Goal: Information Seeking & Learning: Learn about a topic

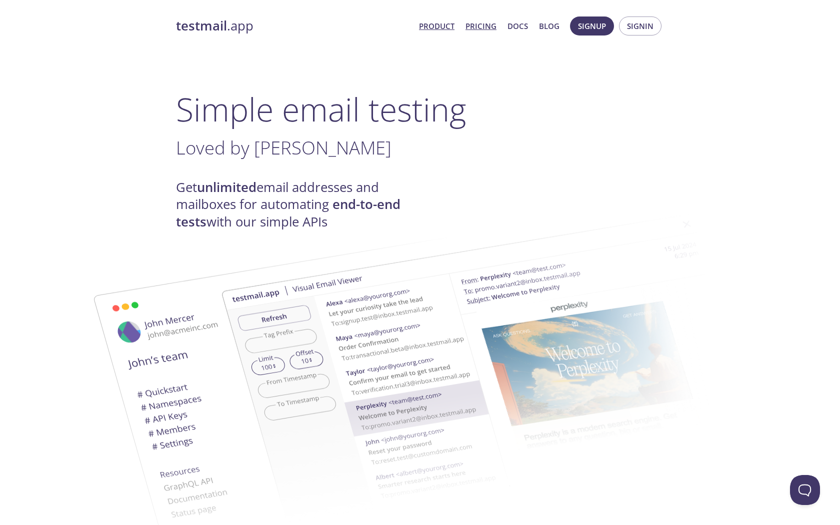
click at [483, 29] on link "Pricing" at bounding box center [480, 25] width 31 height 13
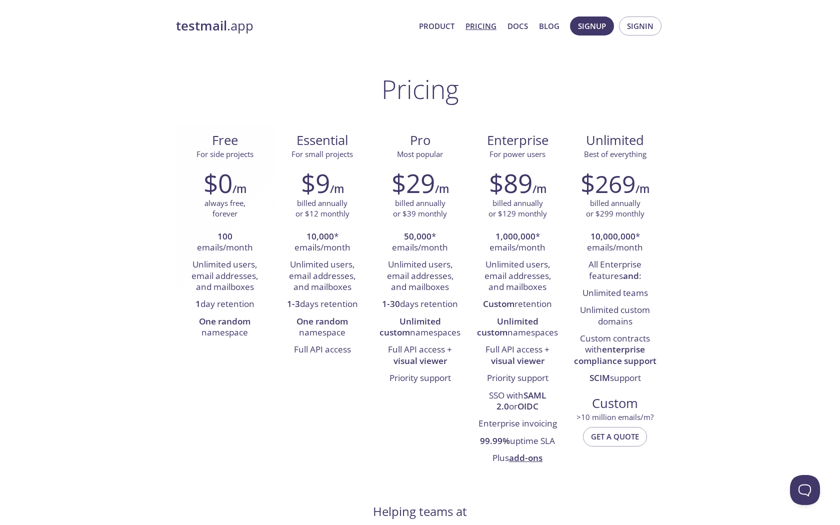
click at [209, 246] on li "100 emails/month" at bounding box center [224, 242] width 82 height 28
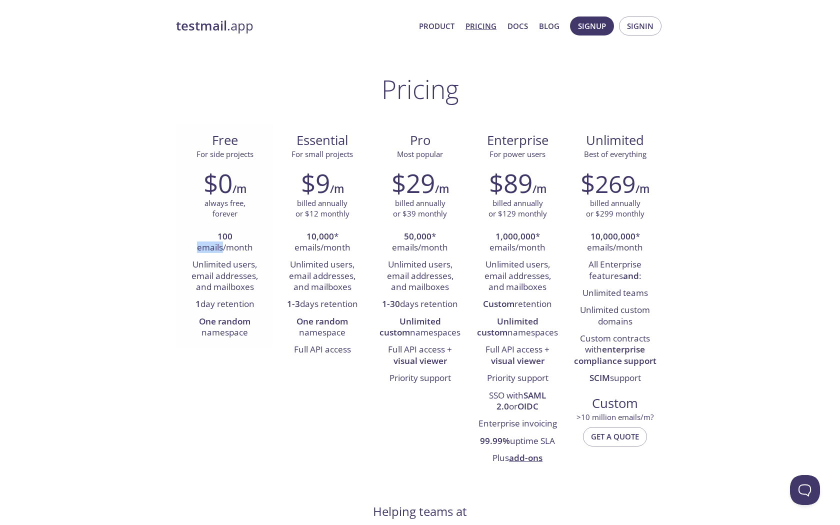
click at [209, 246] on li "100 emails/month" at bounding box center [224, 242] width 82 height 28
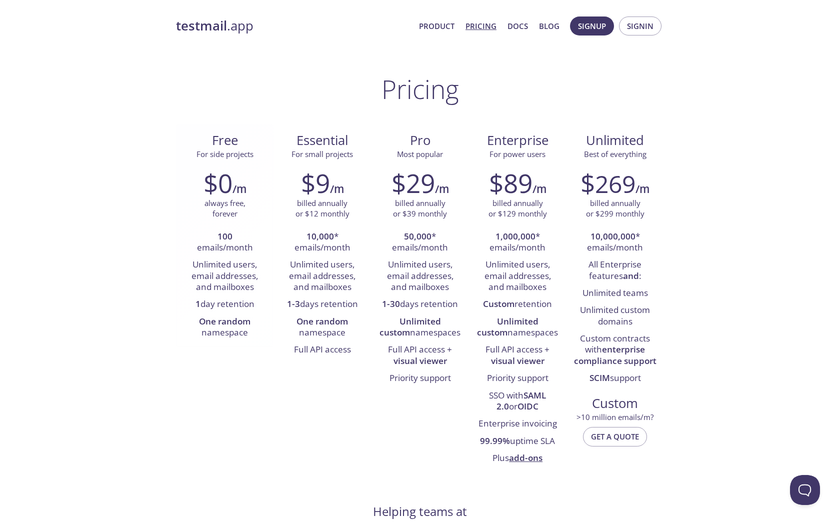
click at [209, 246] on li "100 emails/month" at bounding box center [224, 242] width 82 height 28
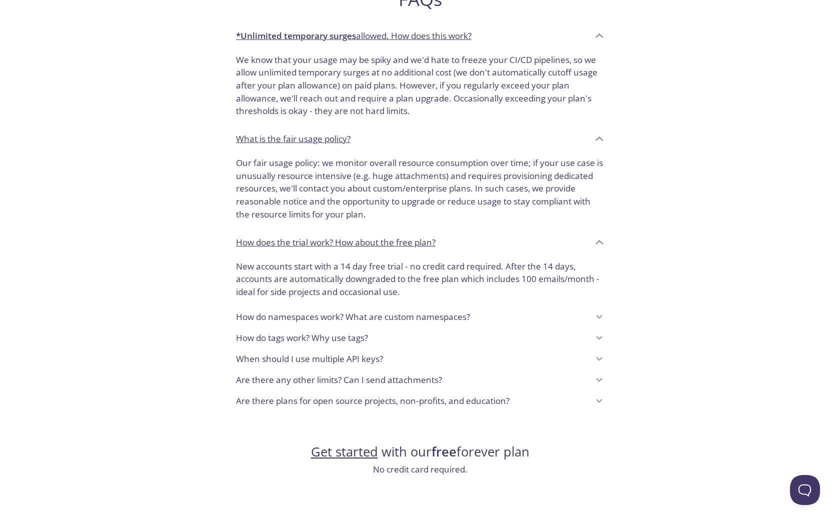
scroll to position [701, 0]
